Goal: Transaction & Acquisition: Purchase product/service

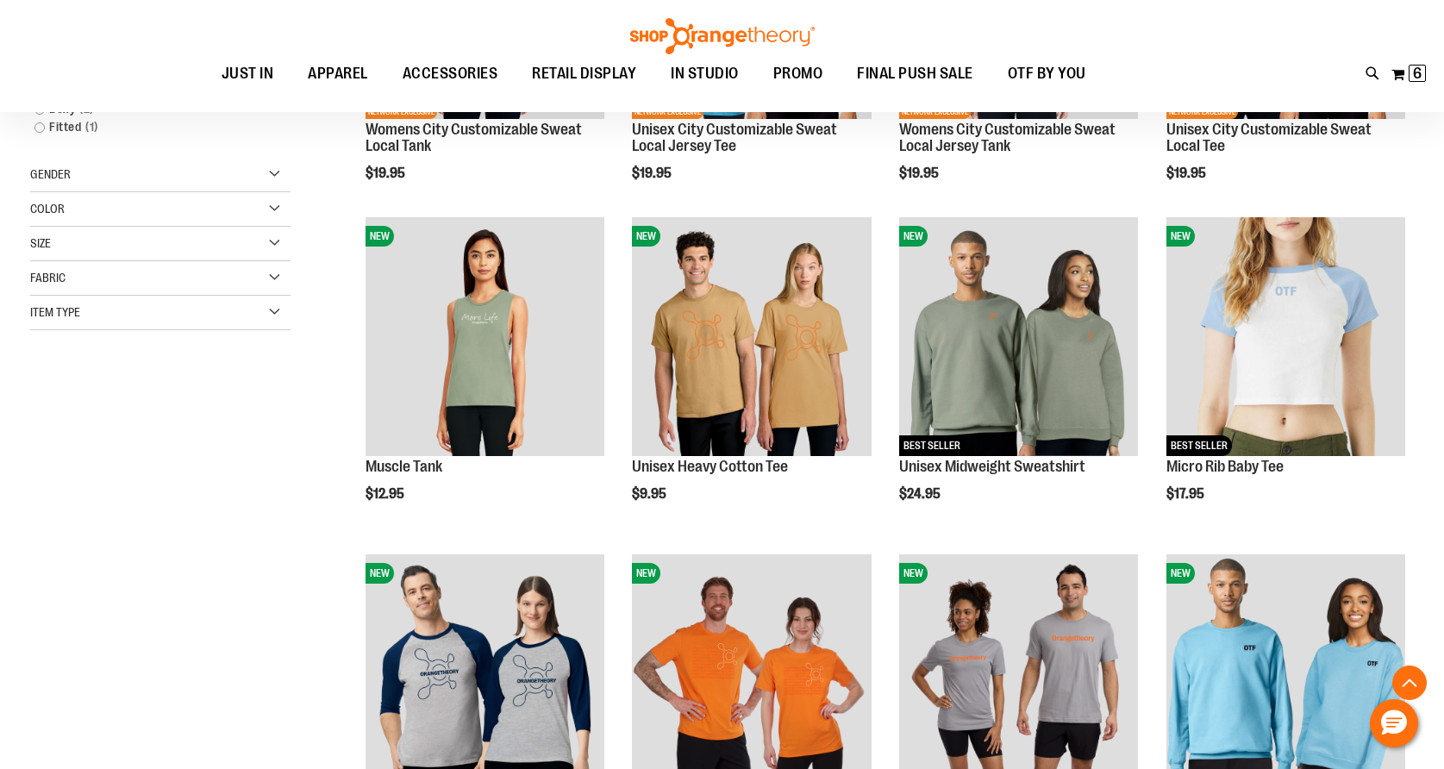
scroll to position [465, 0]
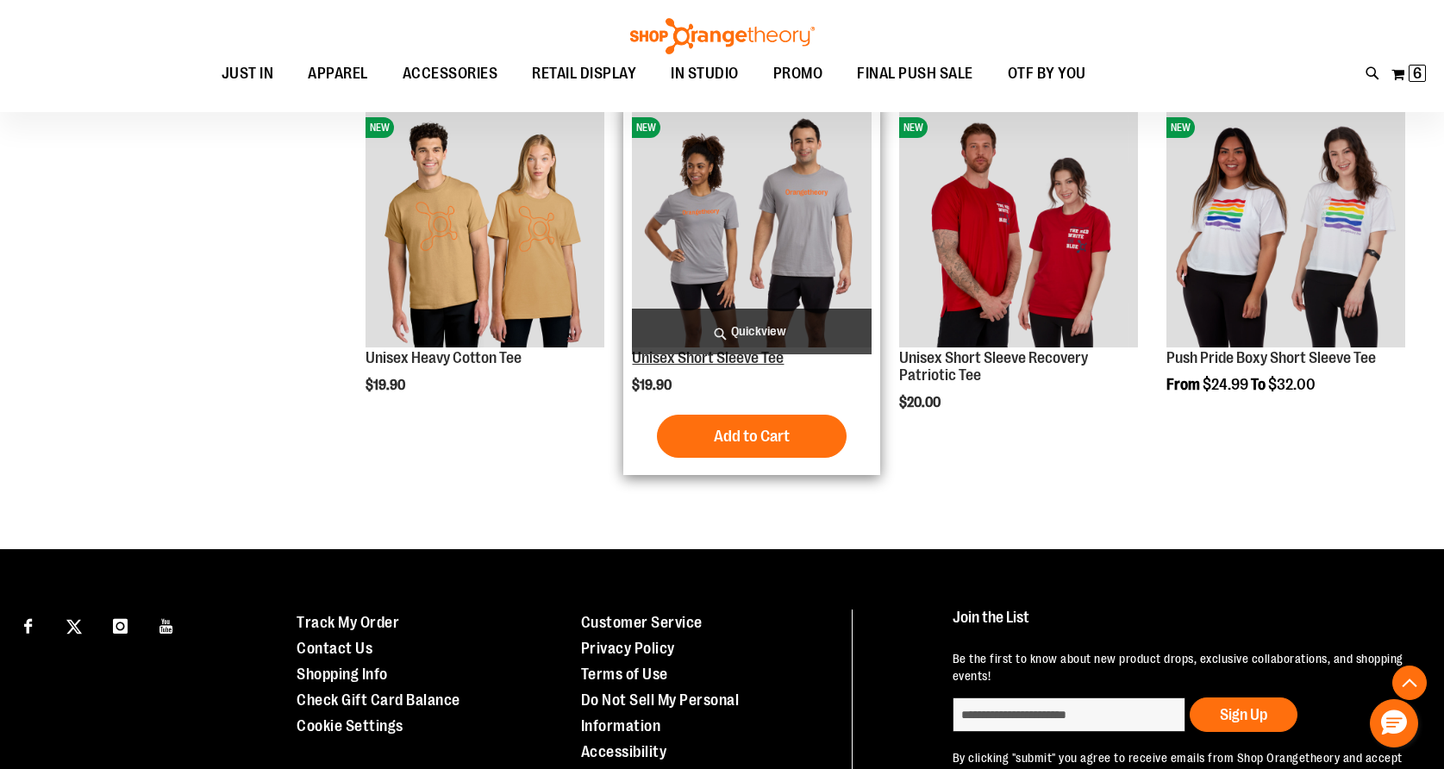
scroll to position [1375, 0]
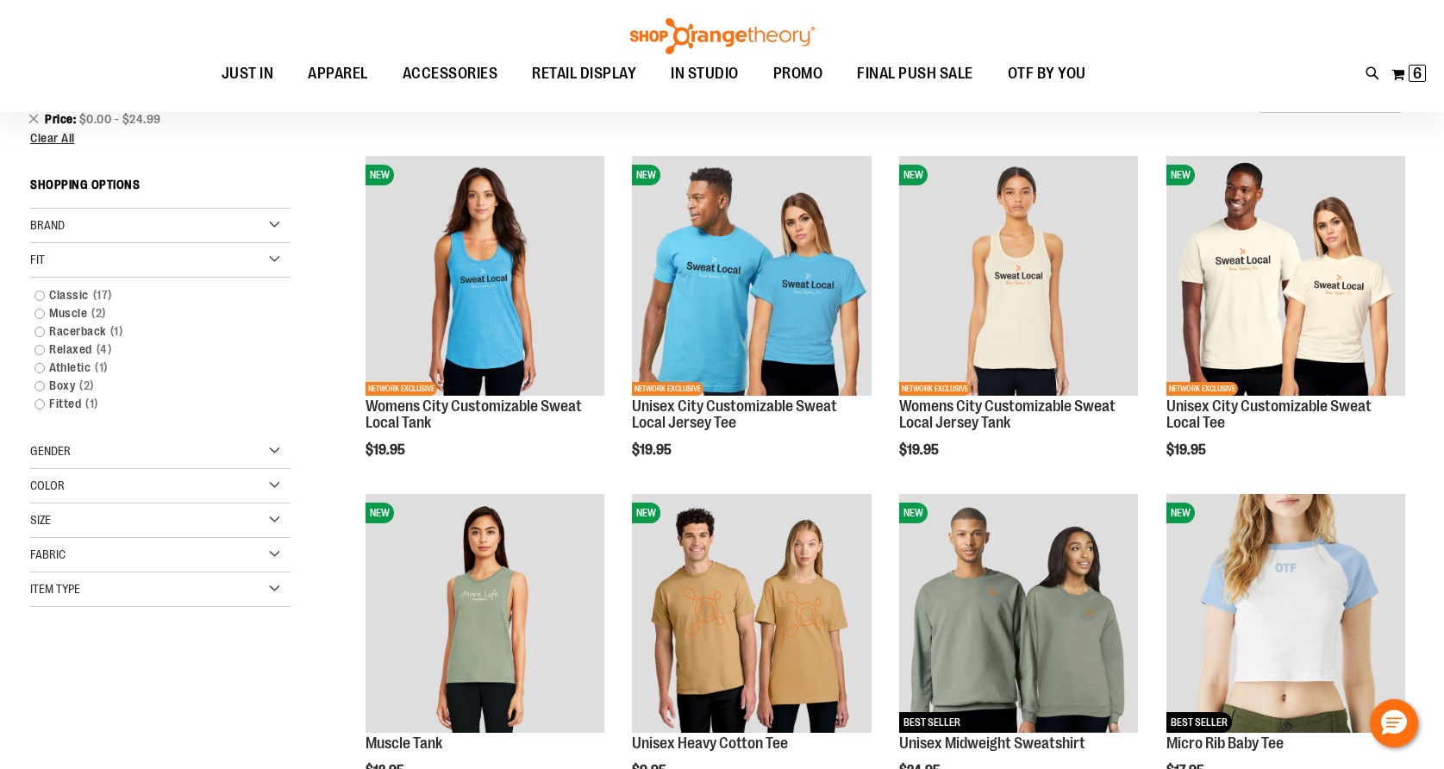
scroll to position [194, 0]
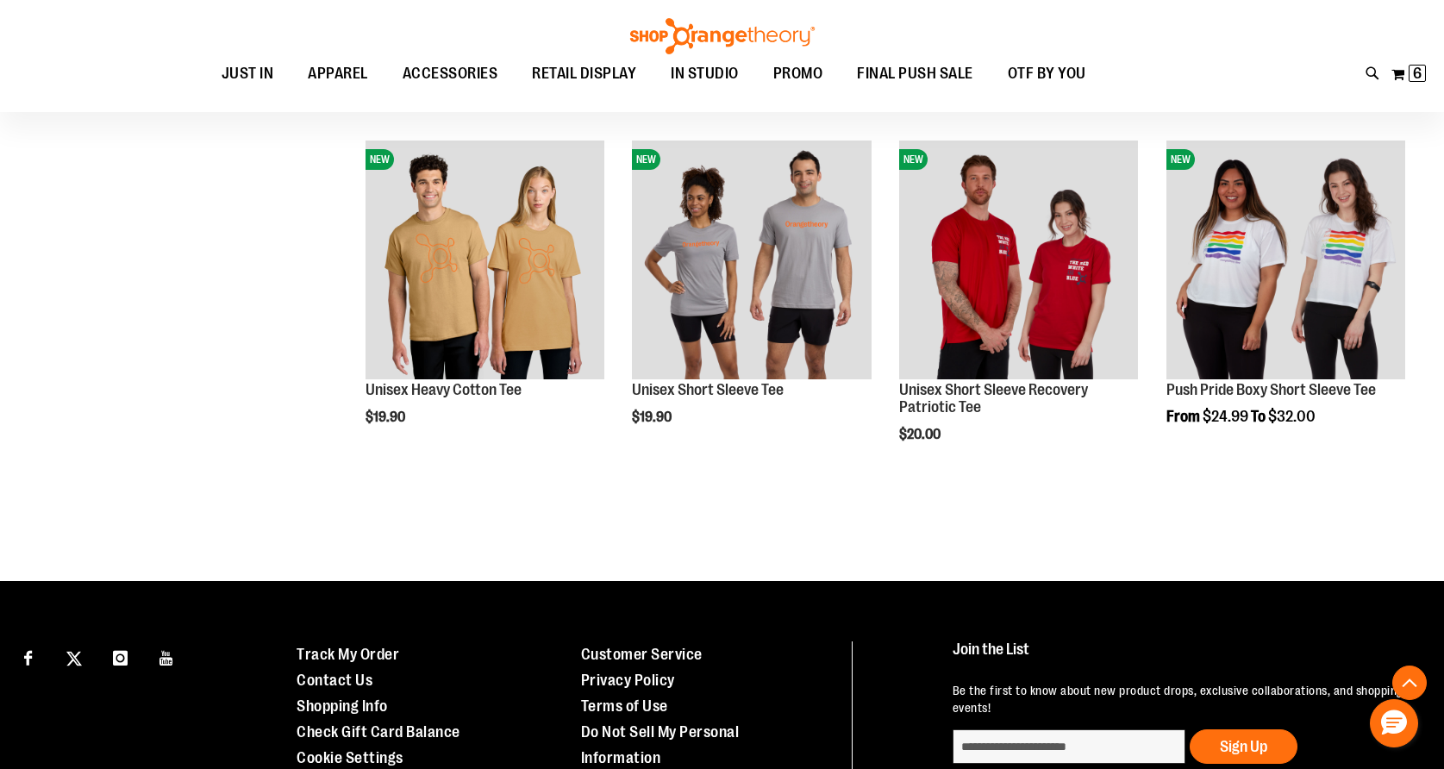
scroll to position [1375, 0]
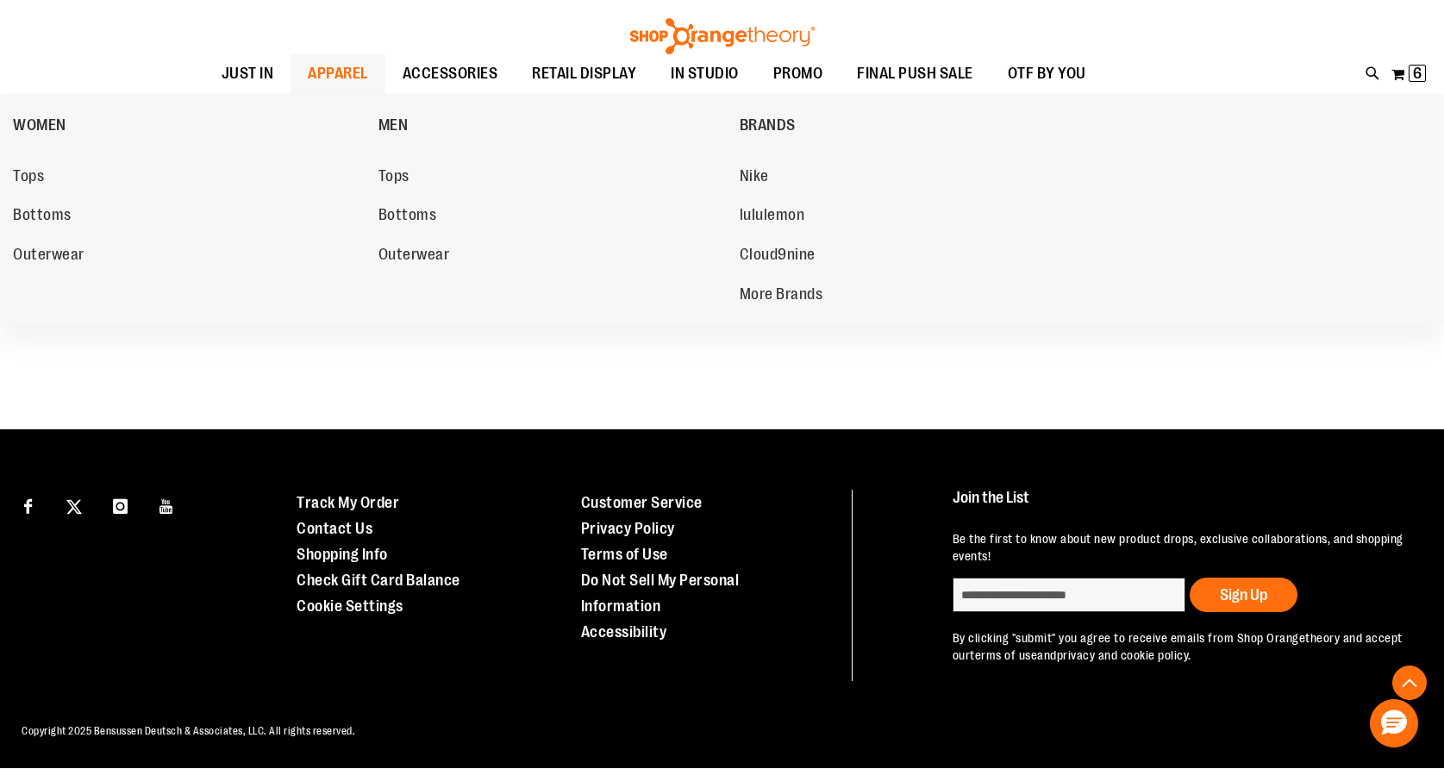
click at [308, 72] on span "APPAREL" at bounding box center [338, 73] width 60 height 39
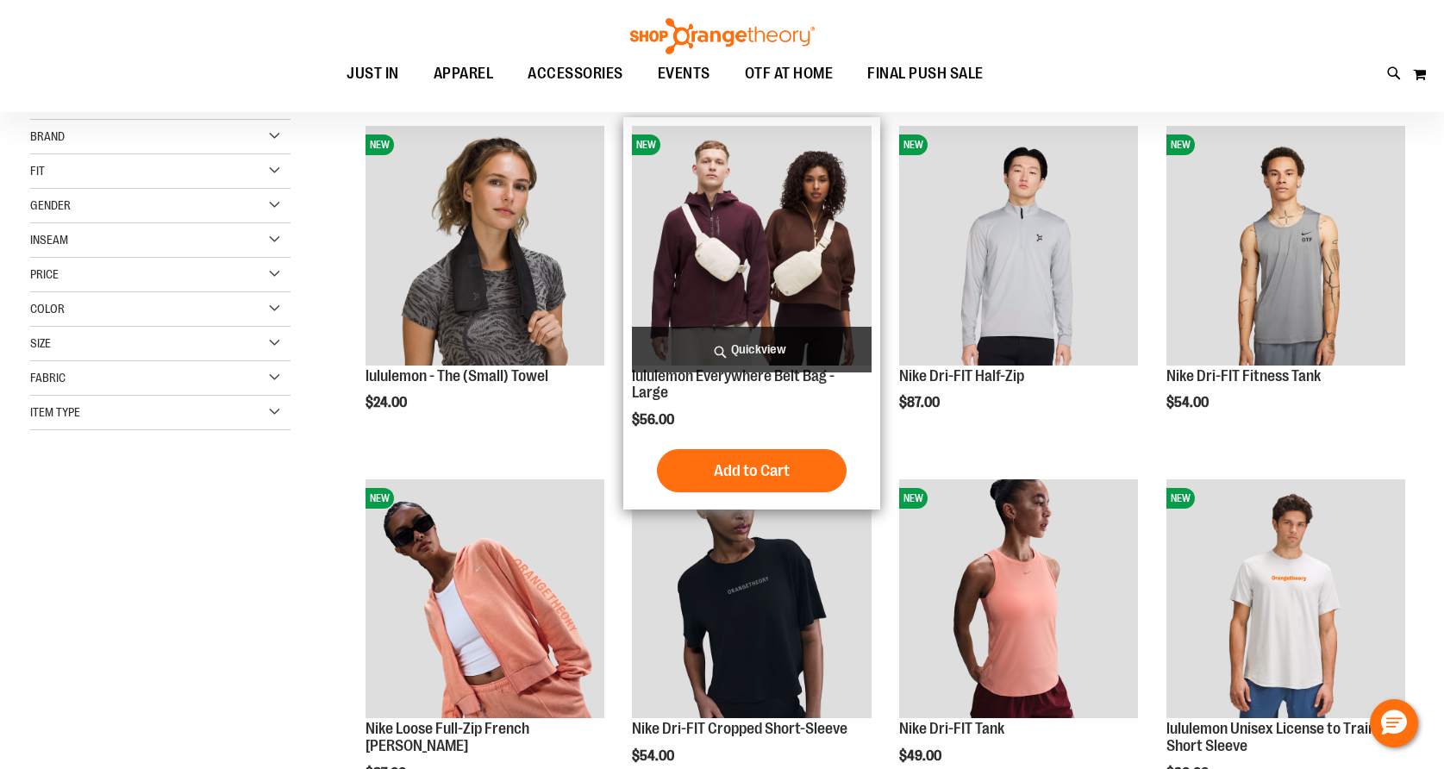
scroll to position [227, 0]
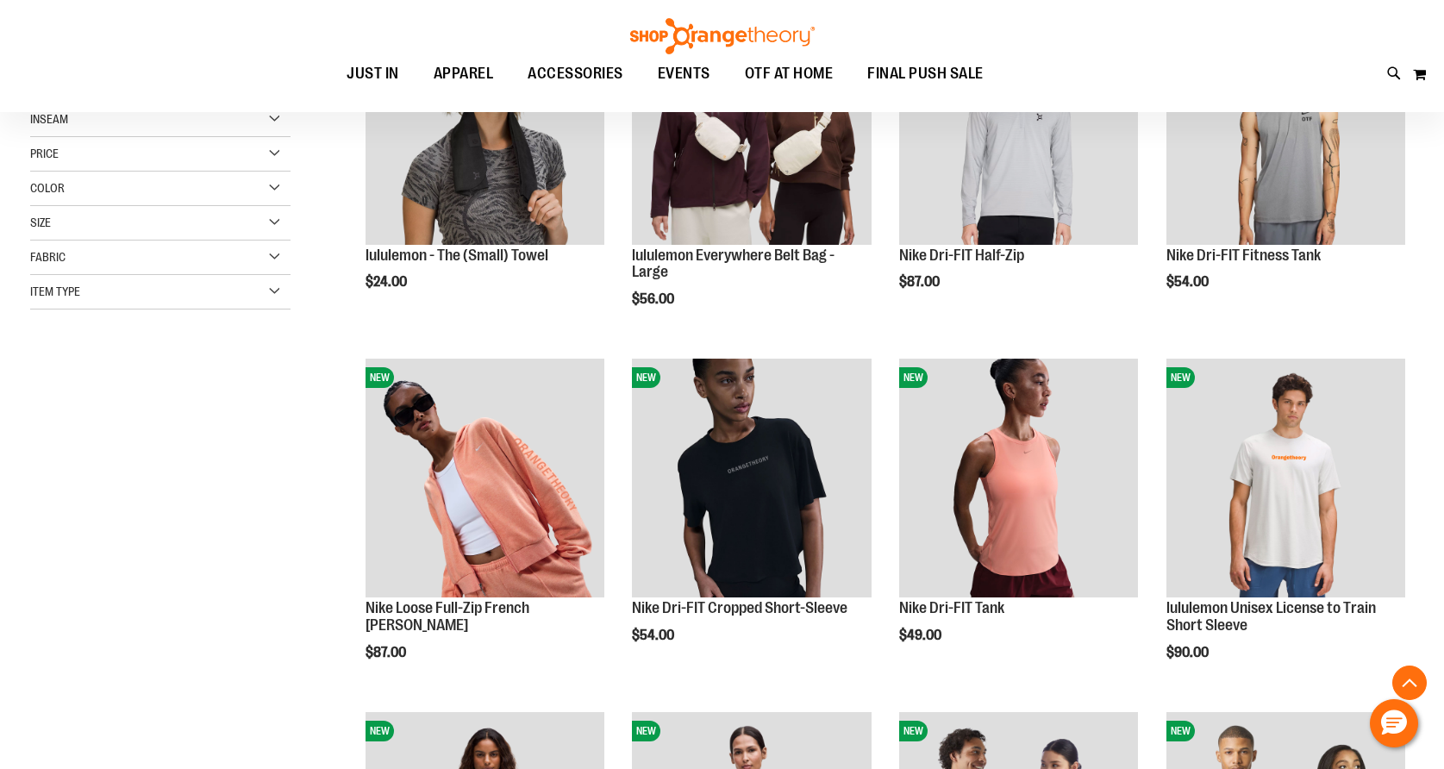
scroll to position [250, 0]
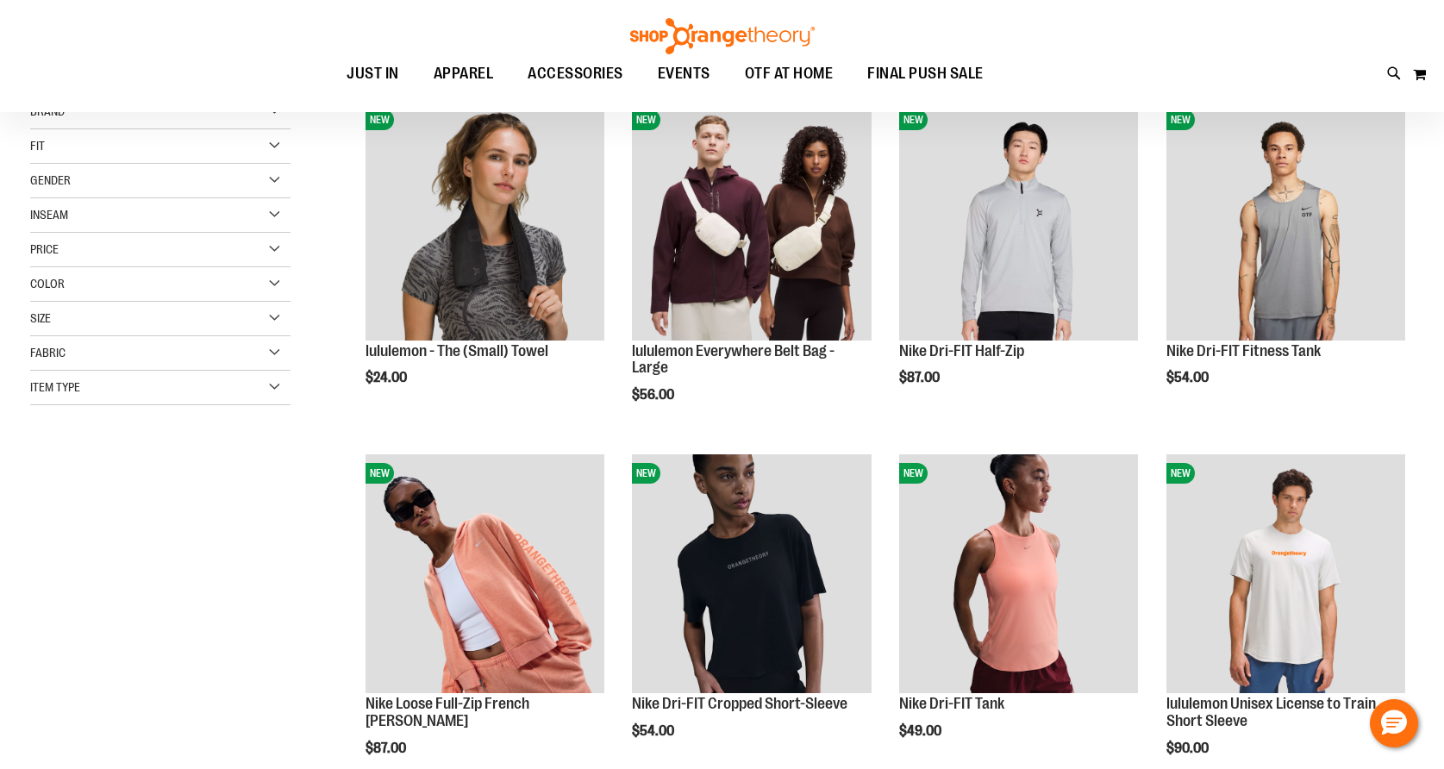
type input "**********"
click at [57, 247] on span "Price" at bounding box center [44, 249] width 28 height 14
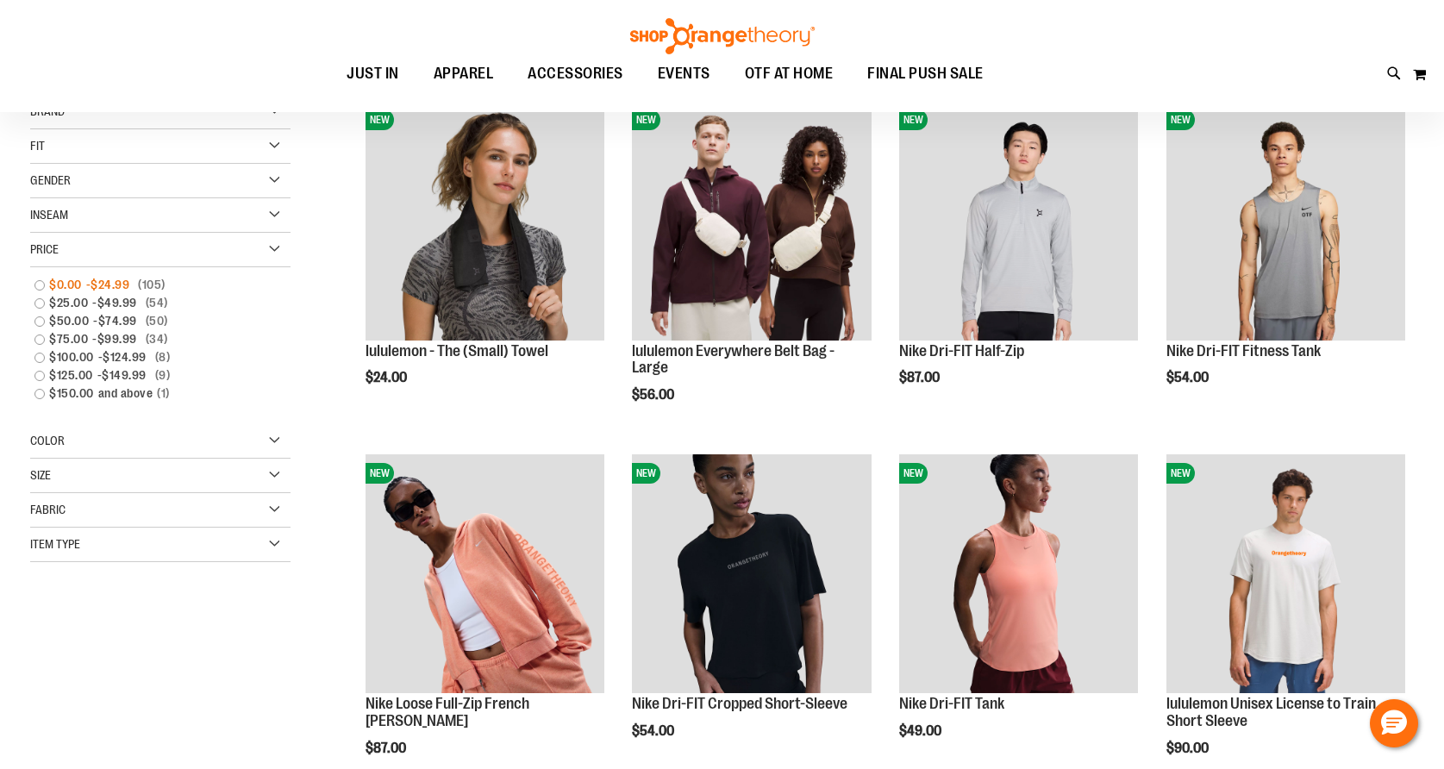
click at [43, 284] on link "$0.00 - $24.99 105 items" at bounding box center [151, 285] width 250 height 18
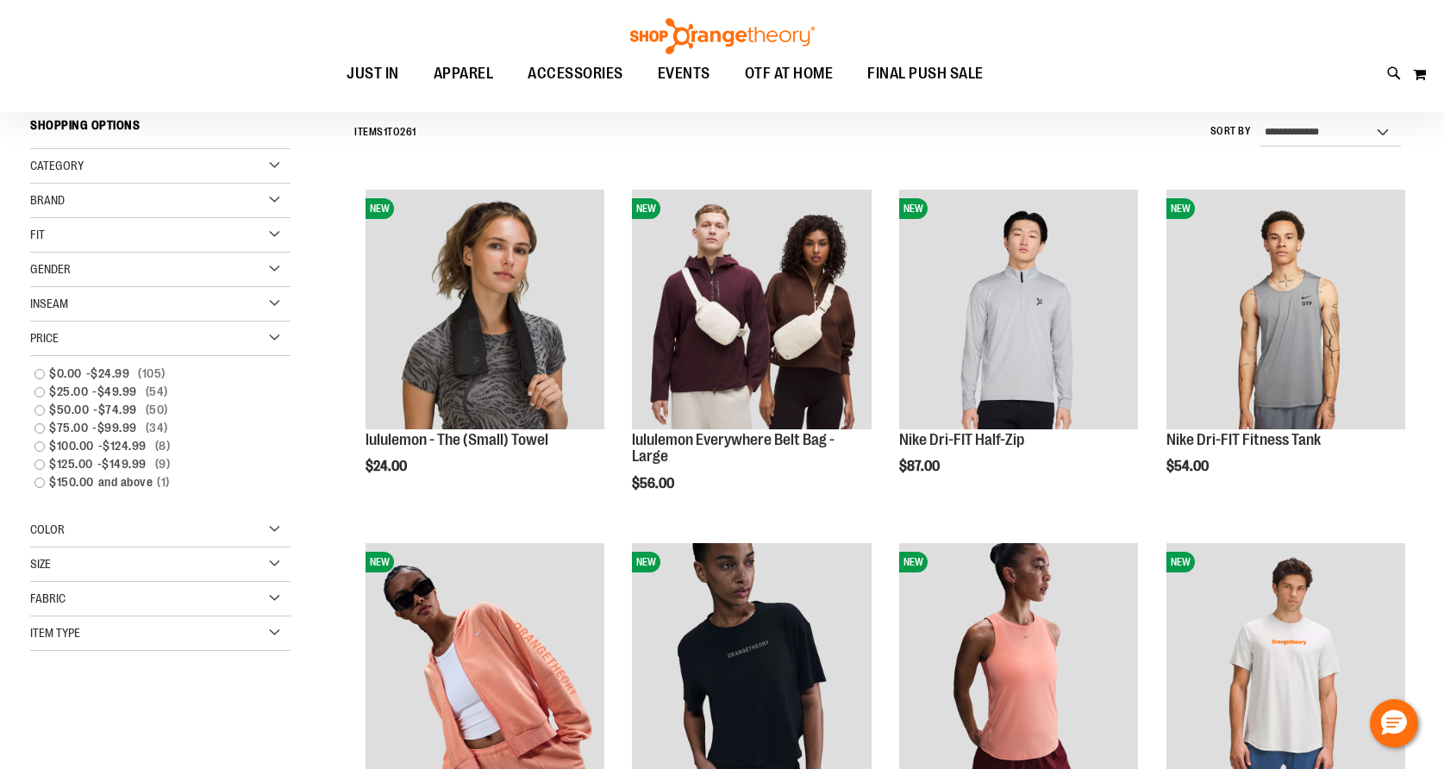
scroll to position [160, 0]
click at [93, 372] on span "$24.99" at bounding box center [112, 374] width 43 height 18
